Goal: Task Accomplishment & Management: Complete application form

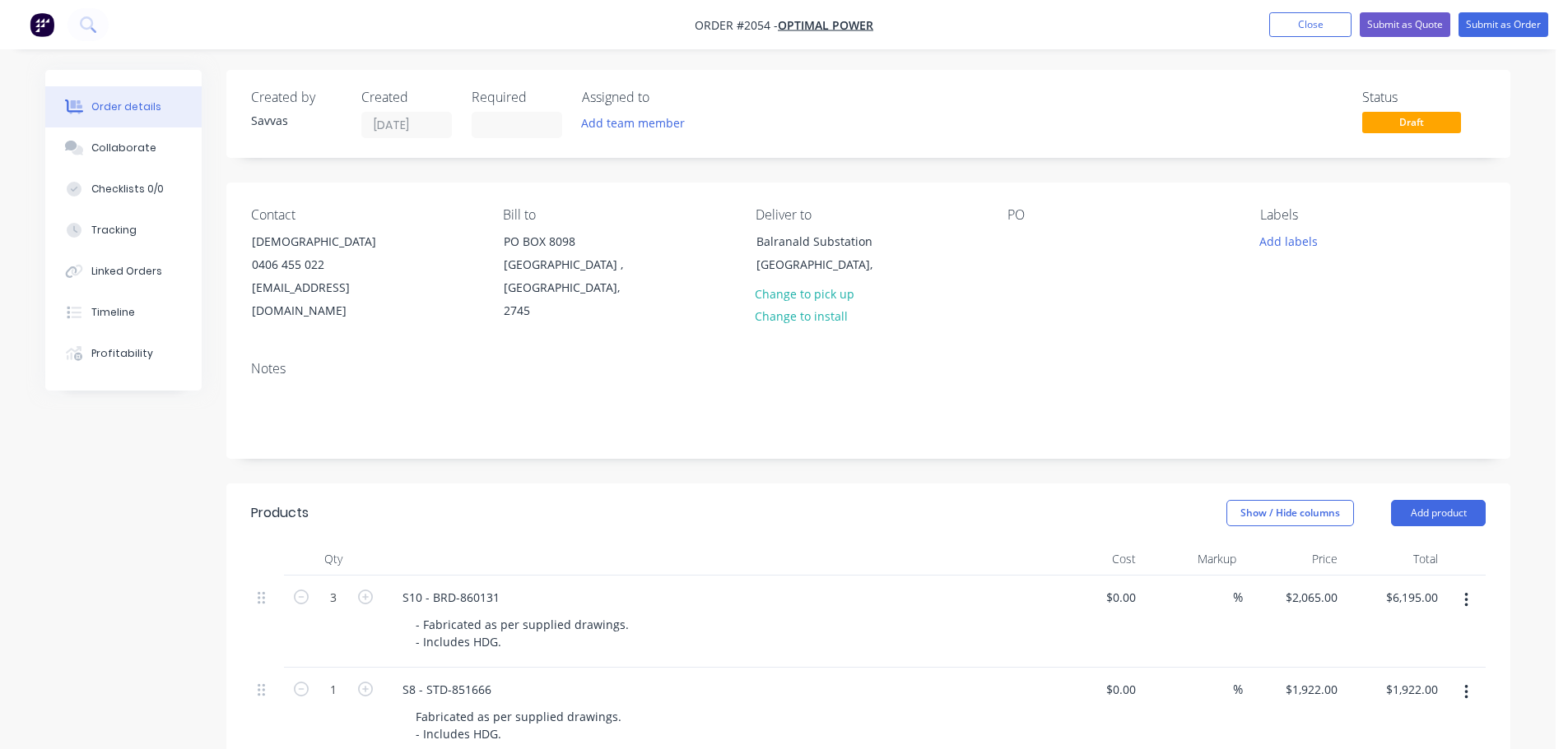
click at [1415, 38] on nav "Order #2054 - Optimal Power Add product Close Submit as Quote Submit as Order" at bounding box center [784, 24] width 1568 height 50
click at [1419, 28] on button "Submit as Quote" at bounding box center [1405, 24] width 91 height 24
type input "$2,065.00"
type input "$6,195.00"
type input "$1,922.00"
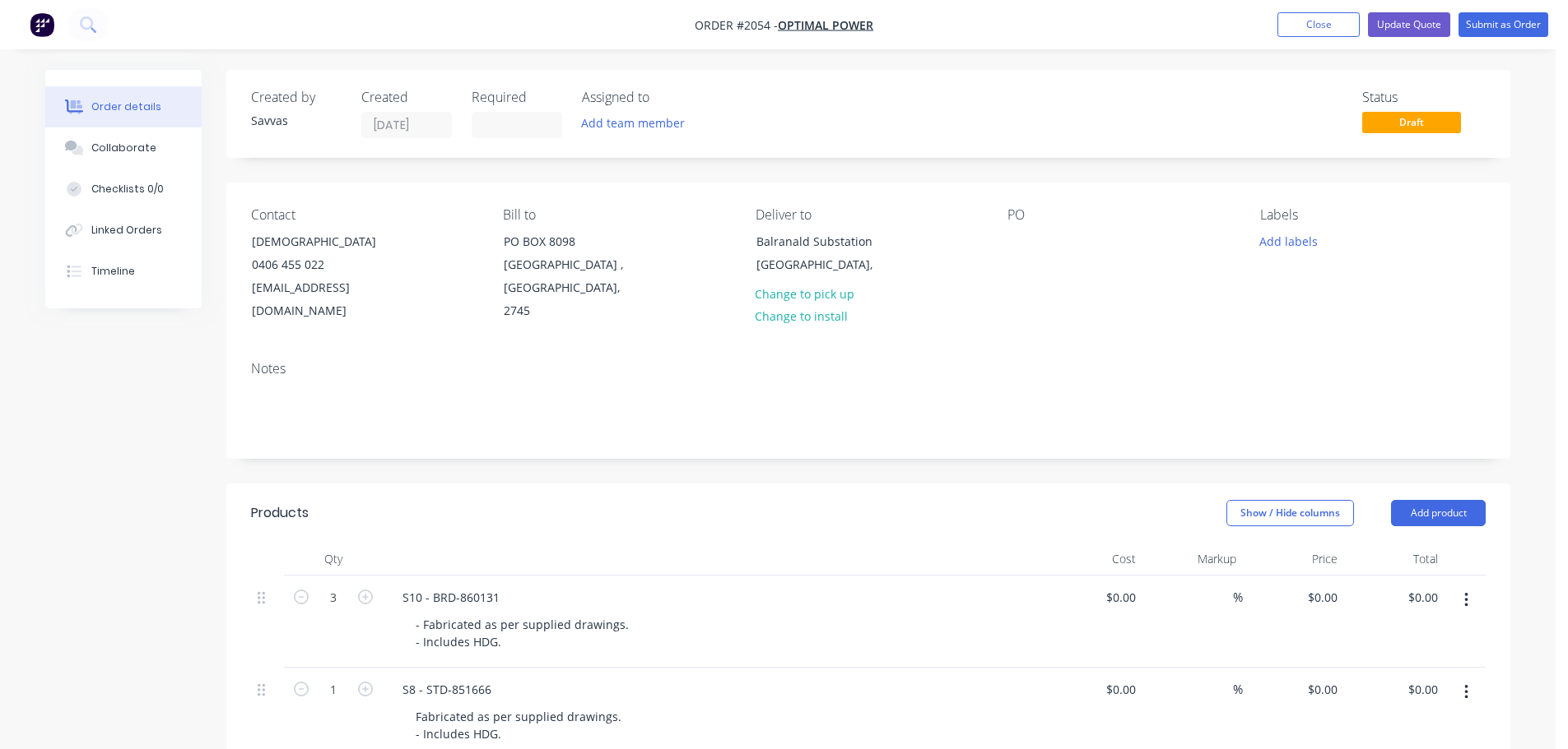
type input "$1,922.00"
type input "$2,006.00"
type input "$6,018.00"
type input "$1,950.00"
type input "$29,250.00"
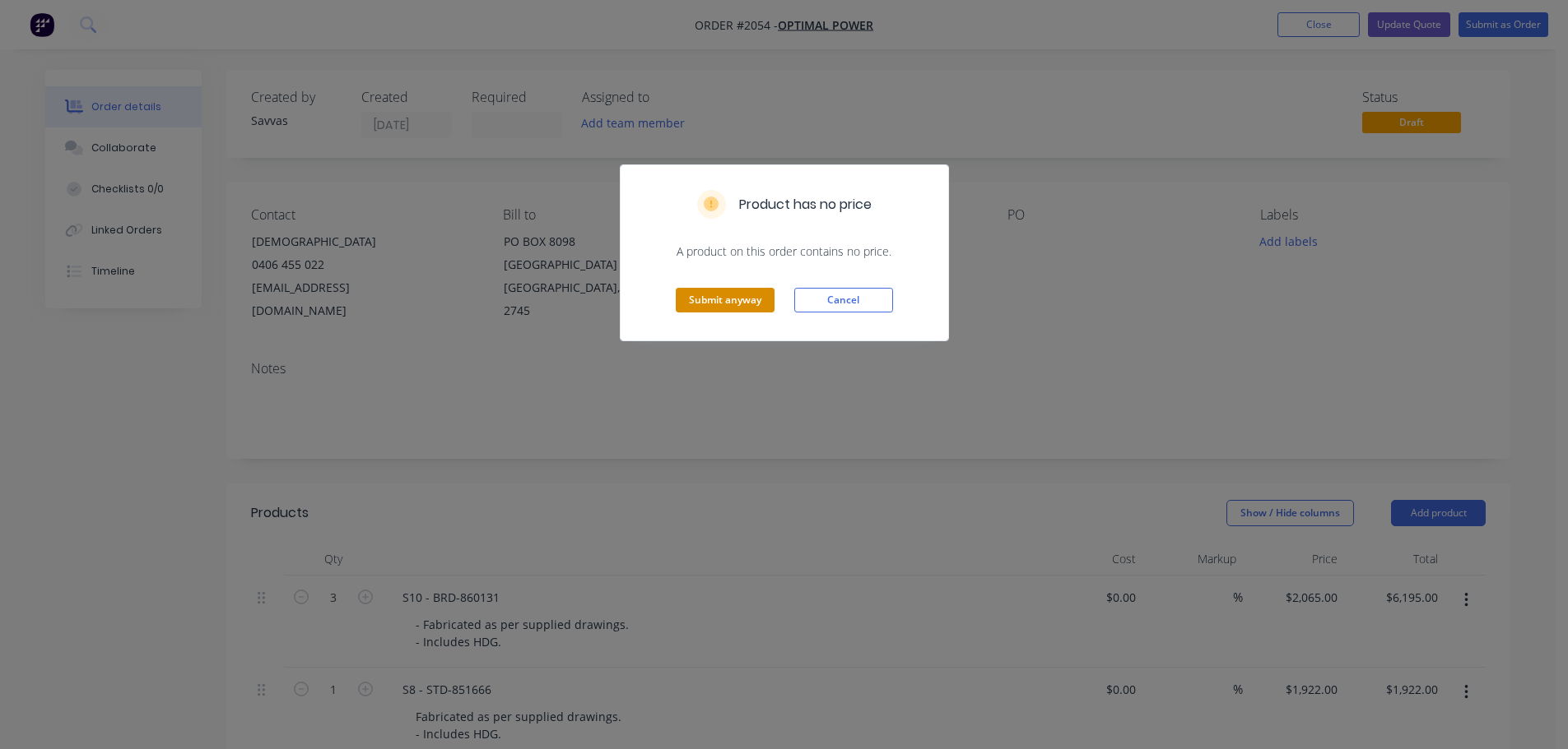
click at [725, 299] on button "Submit anyway" at bounding box center [724, 300] width 99 height 24
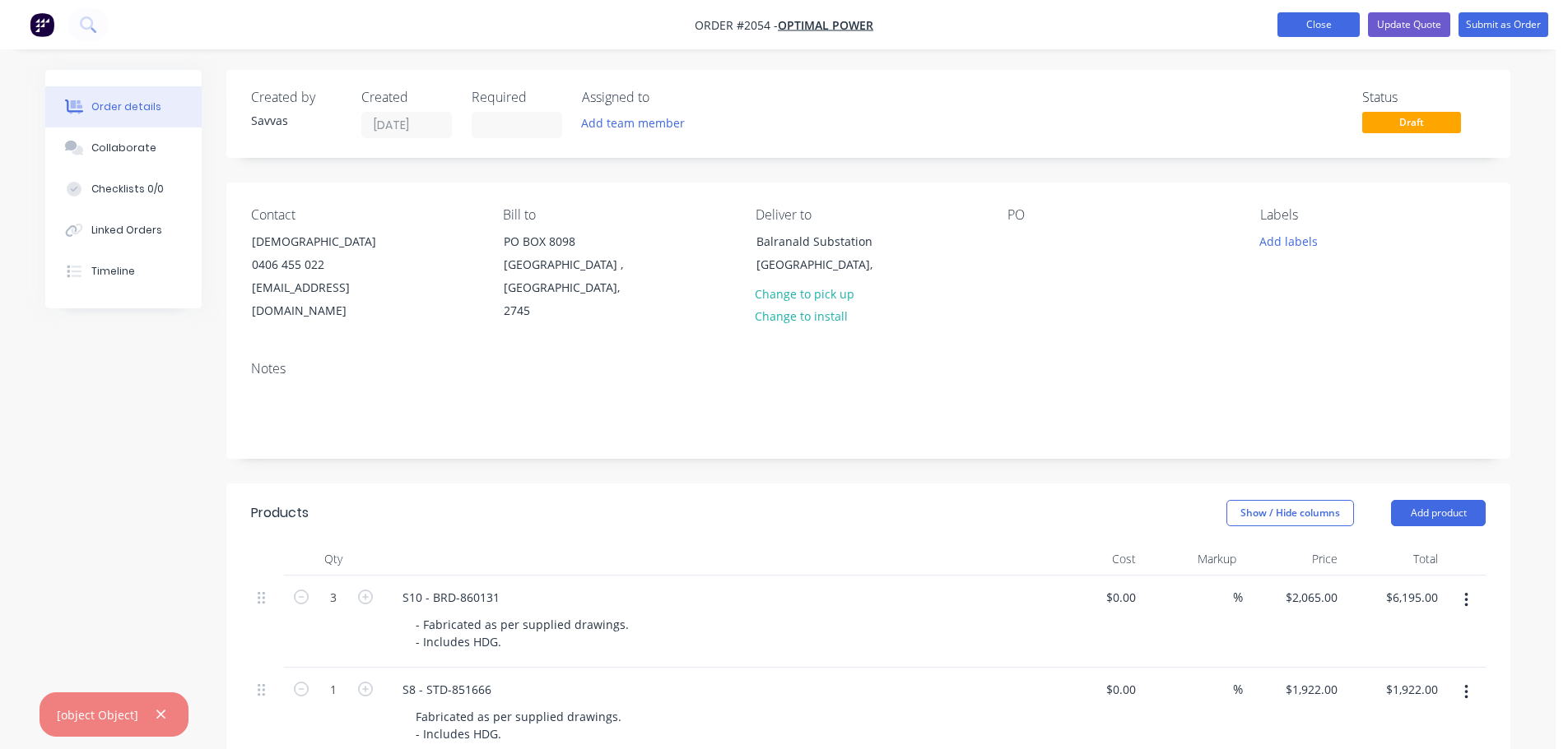
click at [1309, 21] on button "Close" at bounding box center [1318, 24] width 82 height 24
